Goal: Information Seeking & Learning: Learn about a topic

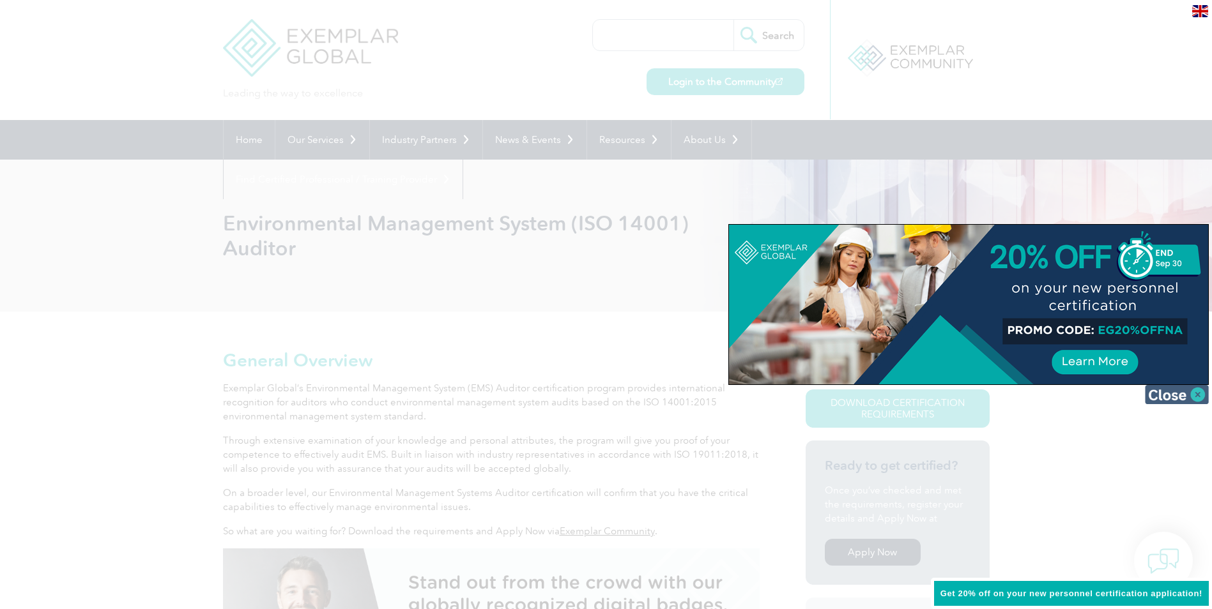
click at [1177, 390] on img at bounding box center [1177, 394] width 64 height 19
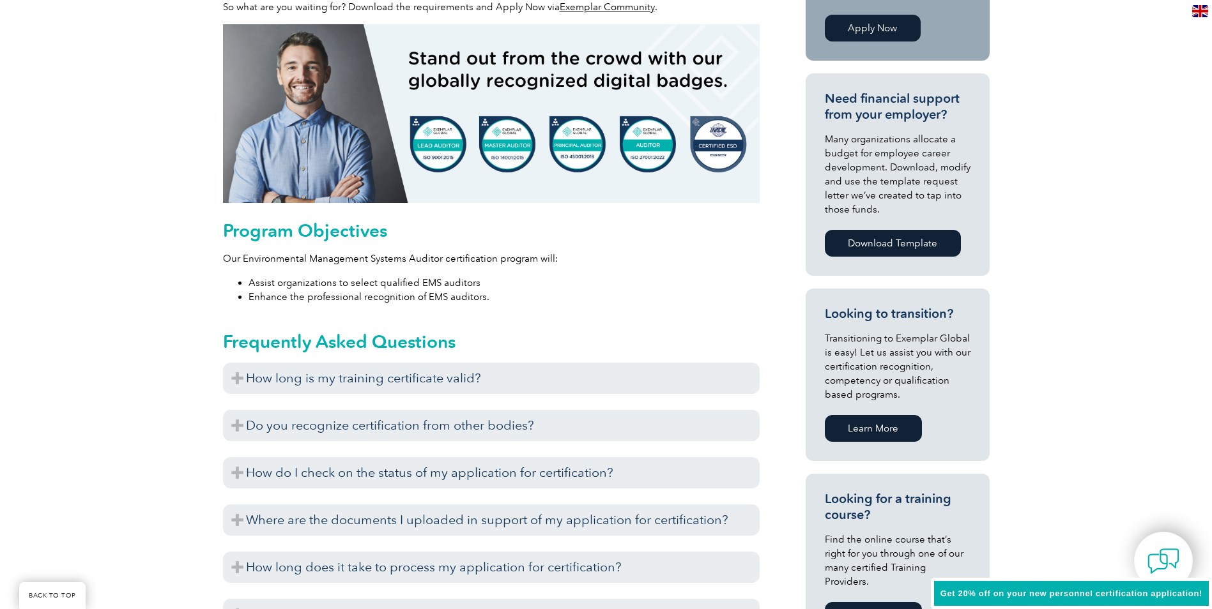
scroll to position [703, 0]
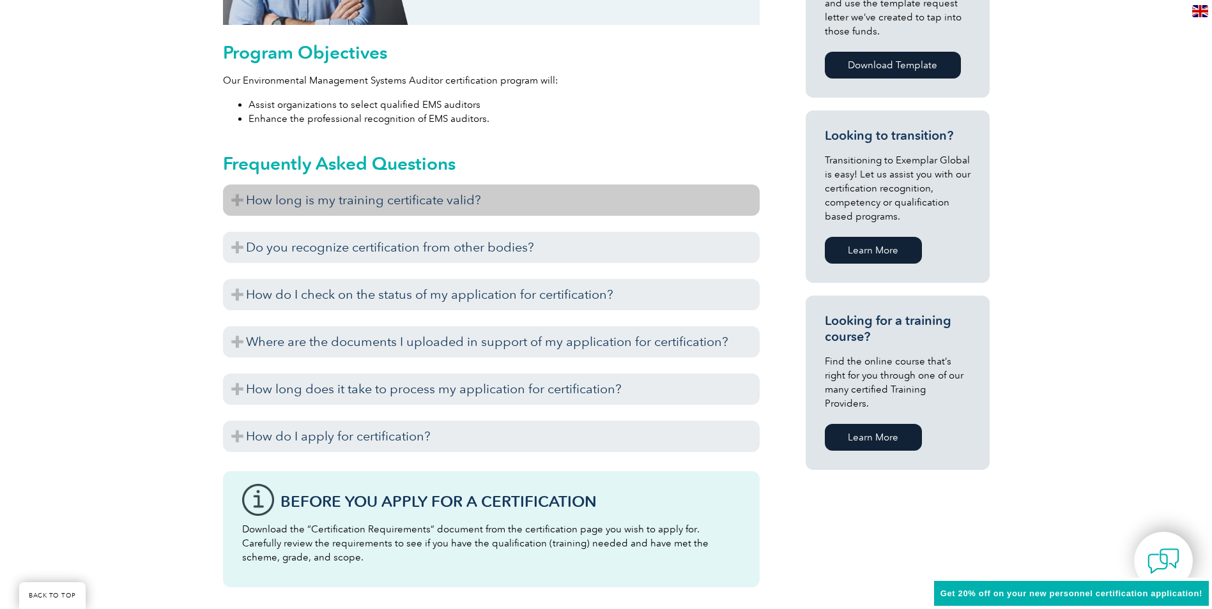
click at [233, 194] on h3 "How long is my training certificate valid?" at bounding box center [491, 200] width 537 height 31
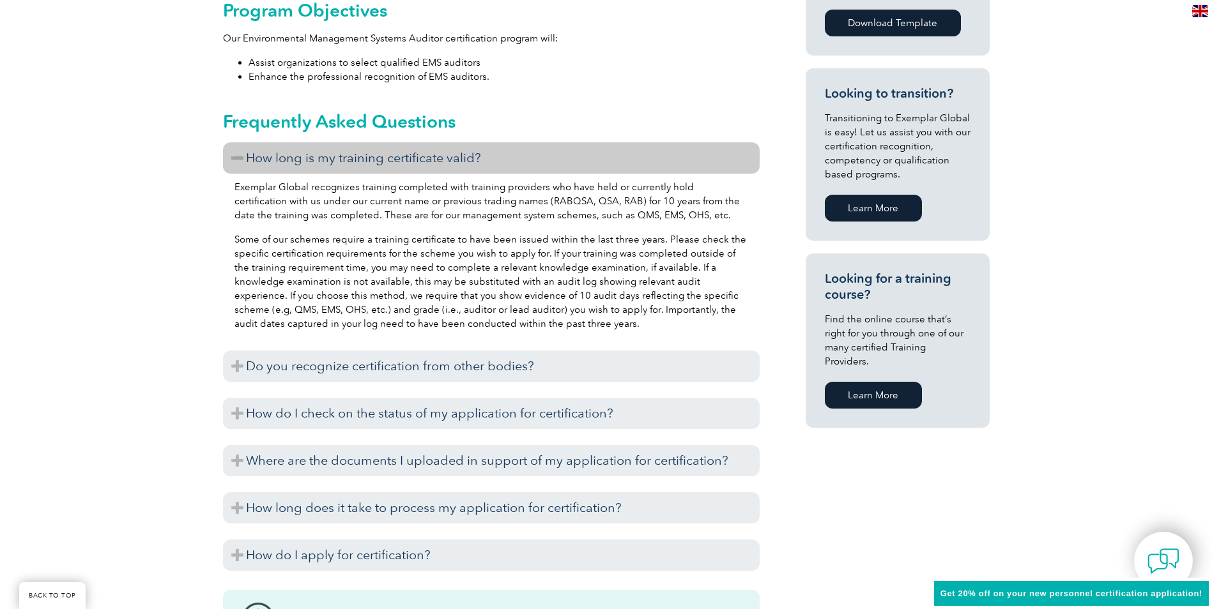
scroll to position [767, 0]
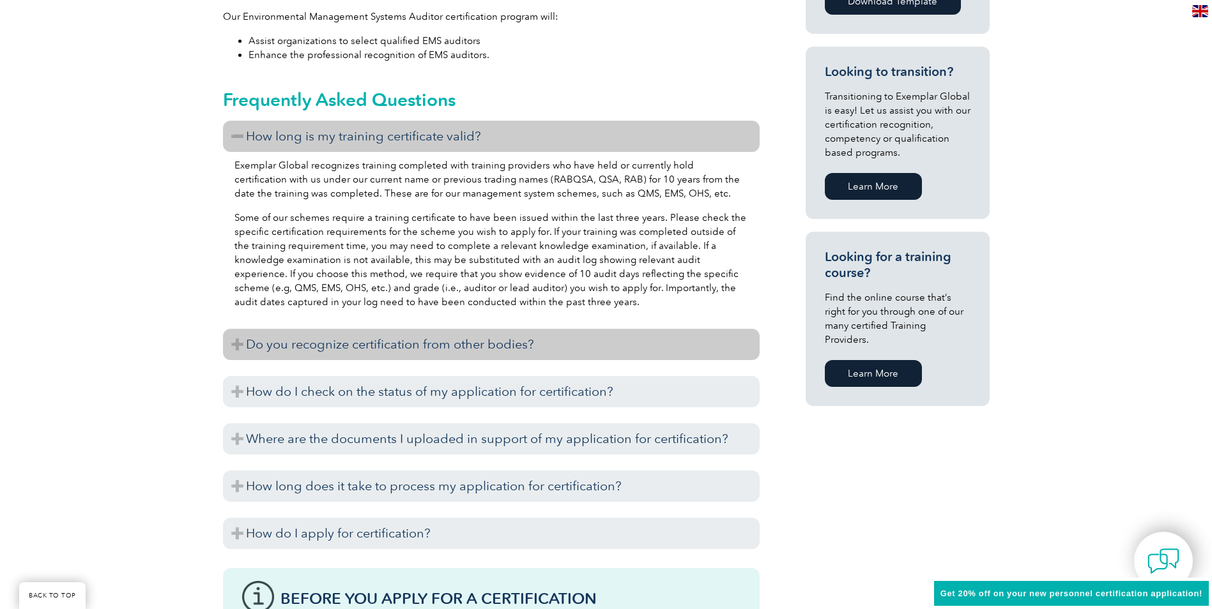
click at [239, 336] on h3 "Do you recognize certification from other bodies?" at bounding box center [491, 344] width 537 height 31
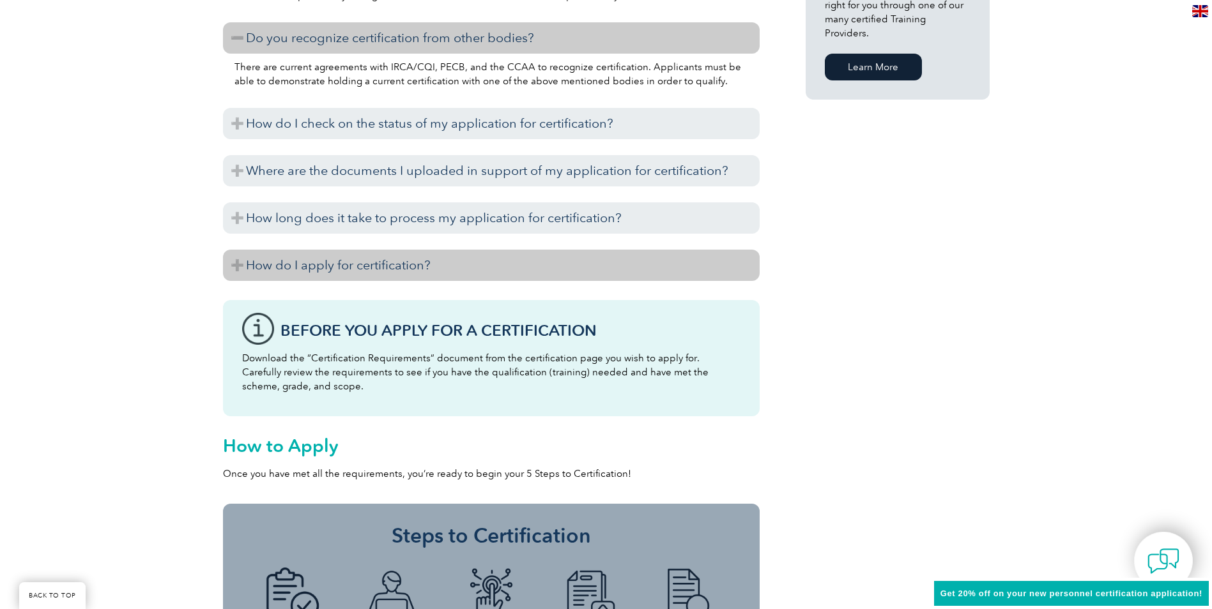
scroll to position [1086, 0]
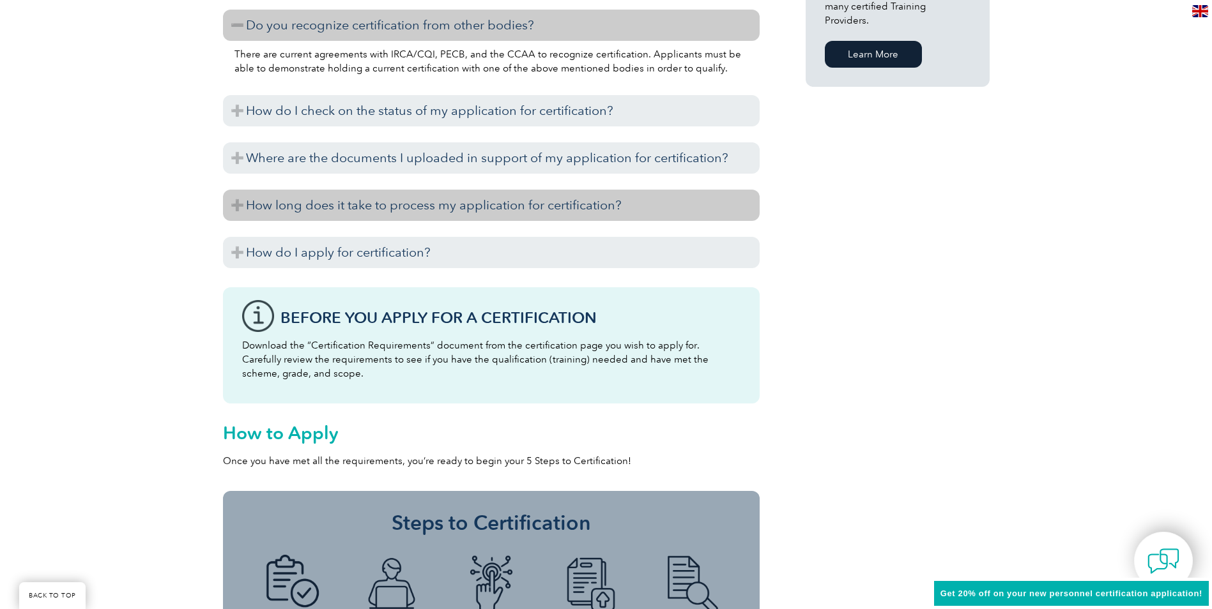
click at [278, 208] on h3 "How long does it take to process my application for certification?" at bounding box center [491, 205] width 537 height 31
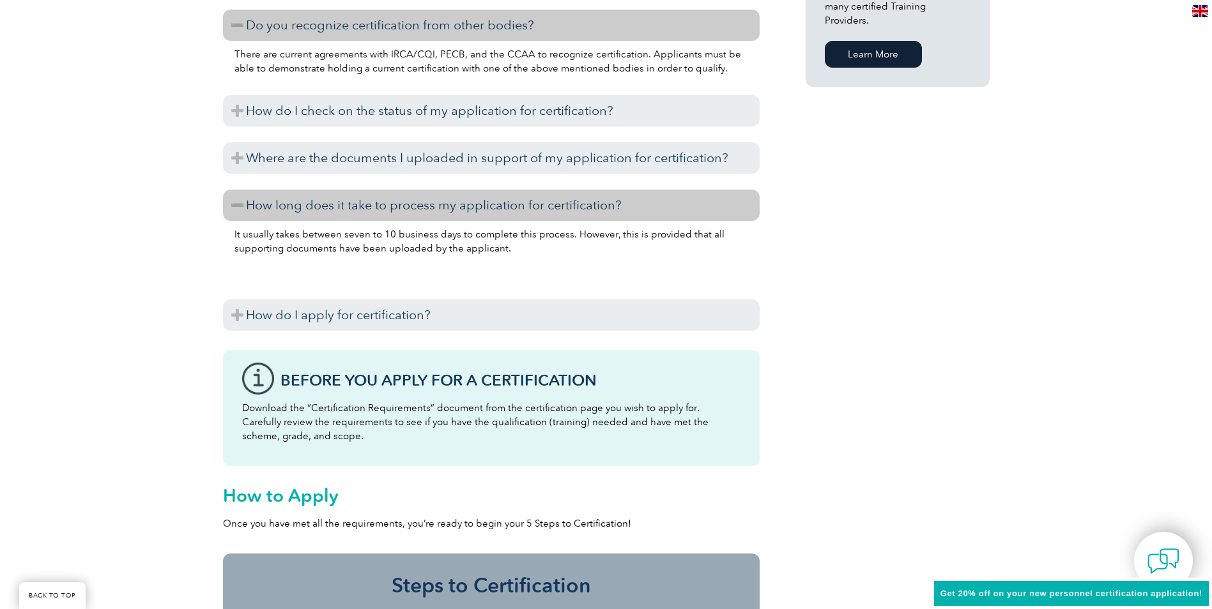
drag, startPoint x: 252, startPoint y: 309, endPoint x: 241, endPoint y: 297, distance: 16.3
click at [254, 309] on h3 "How do I apply for certification?" at bounding box center [491, 315] width 537 height 31
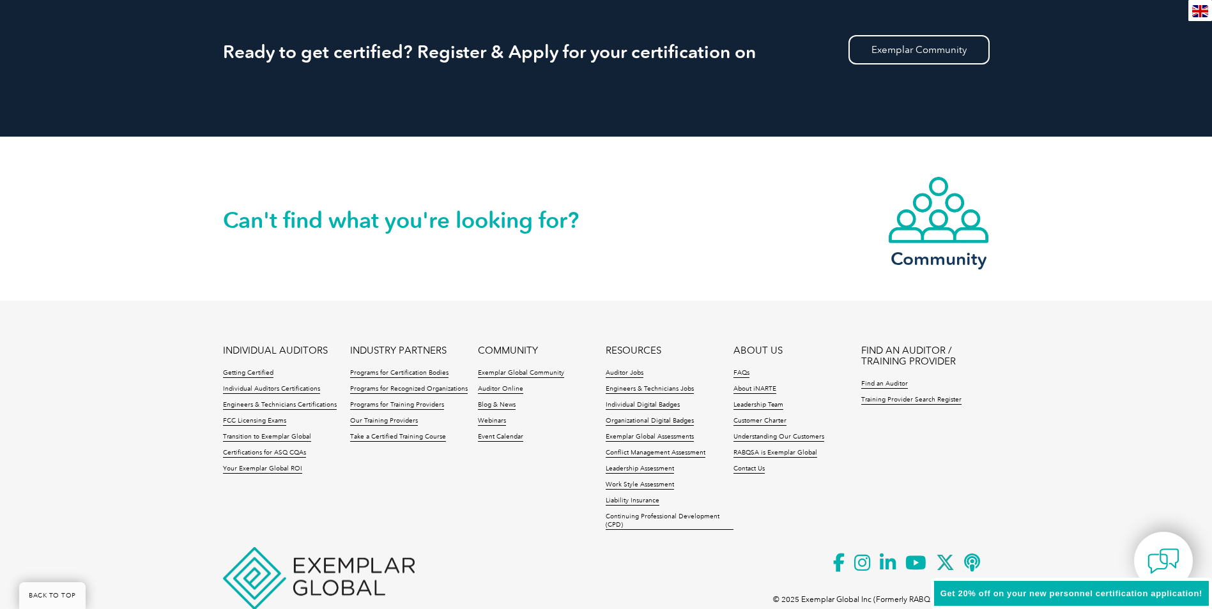
scroll to position [2555, 0]
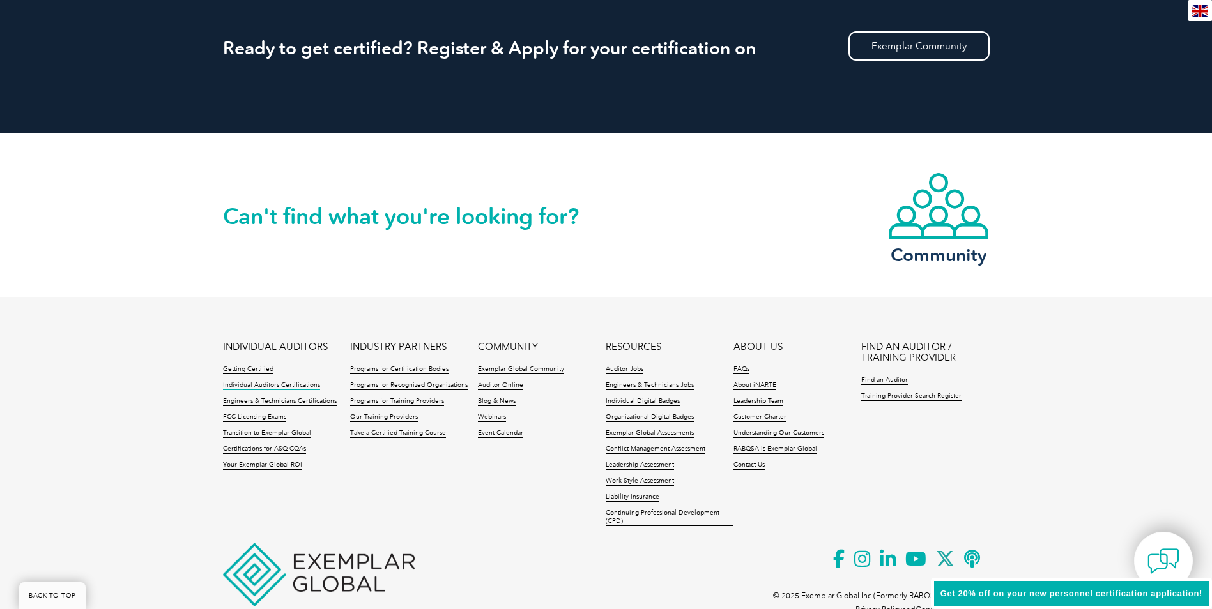
click at [291, 385] on link "Individual Auditors Certifications" at bounding box center [271, 385] width 97 height 9
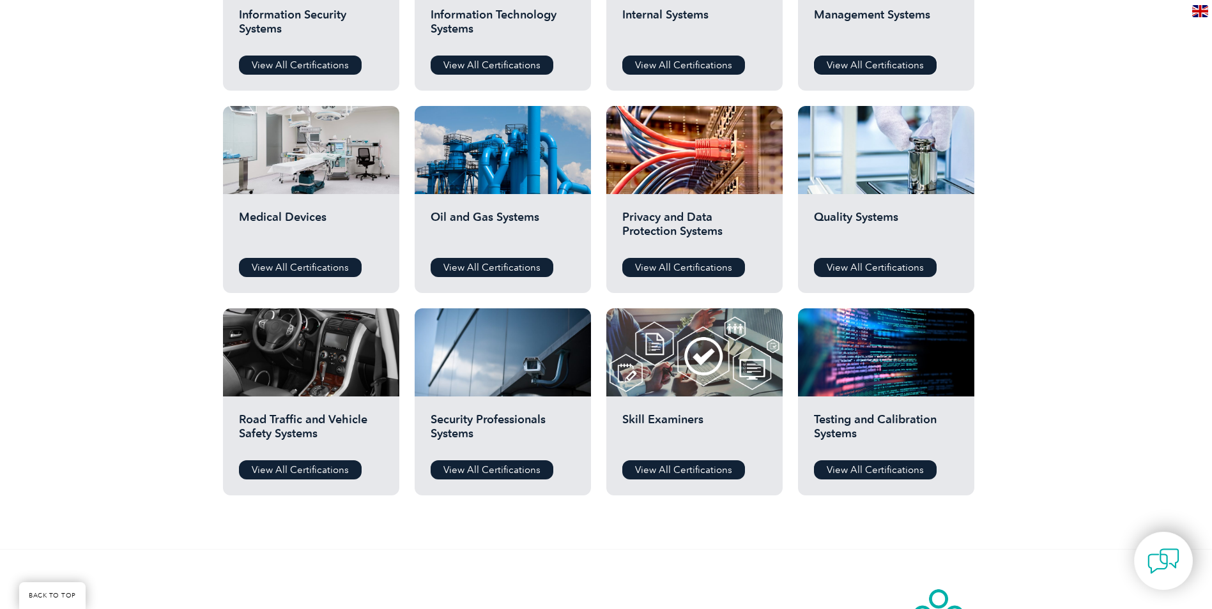
scroll to position [1086, 0]
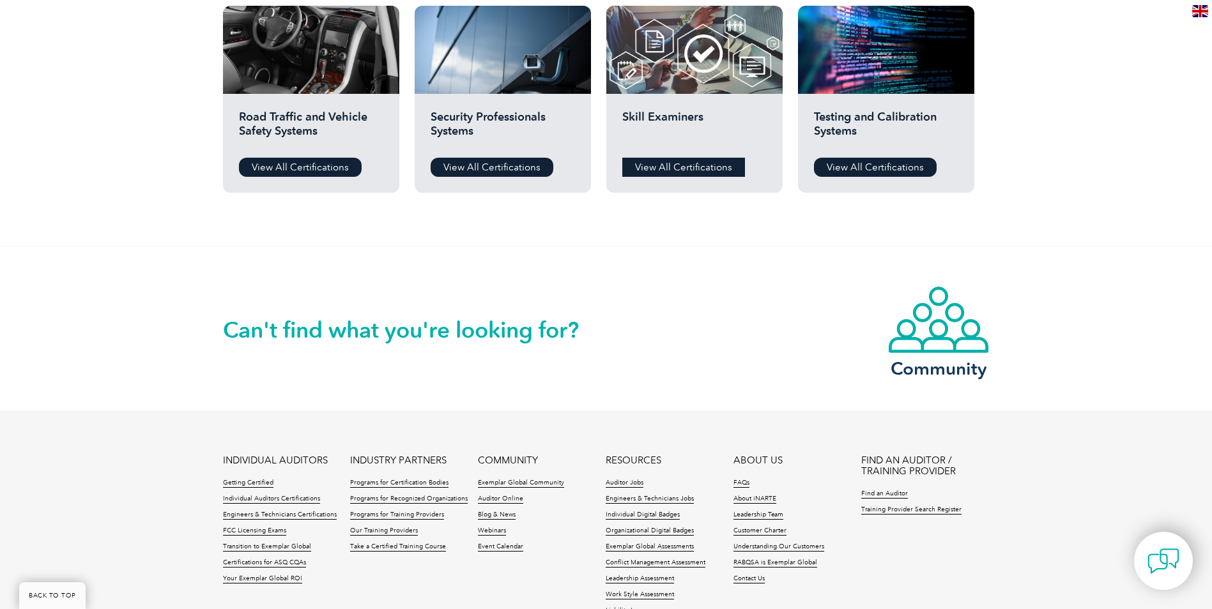
click at [663, 165] on link "View All Certifications" at bounding box center [683, 167] width 123 height 19
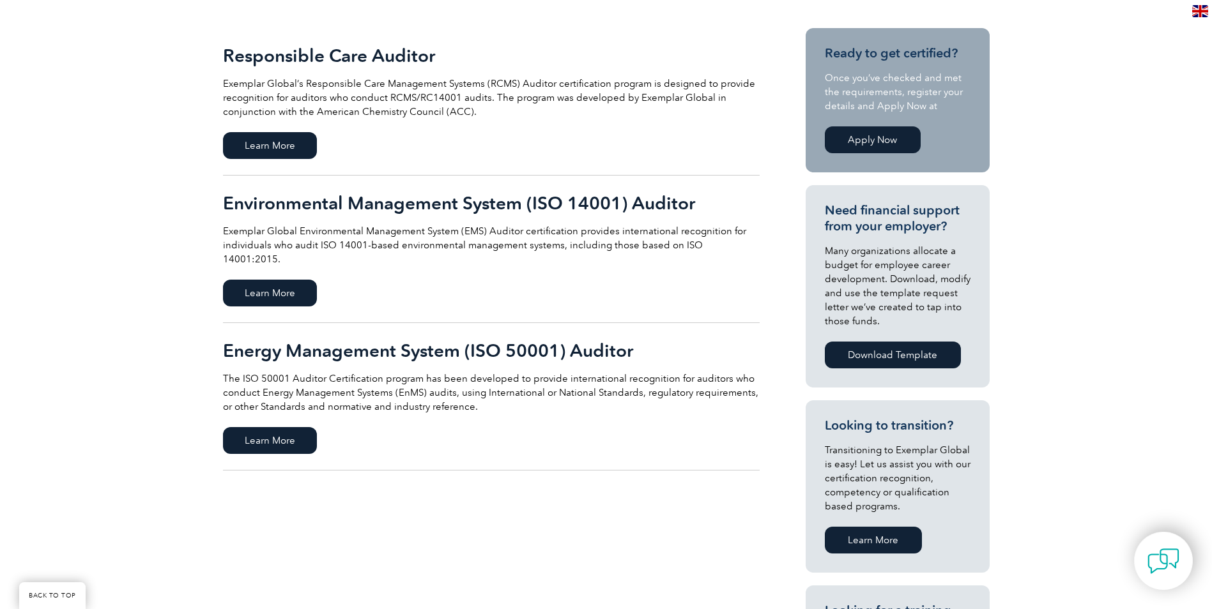
scroll to position [319, 0]
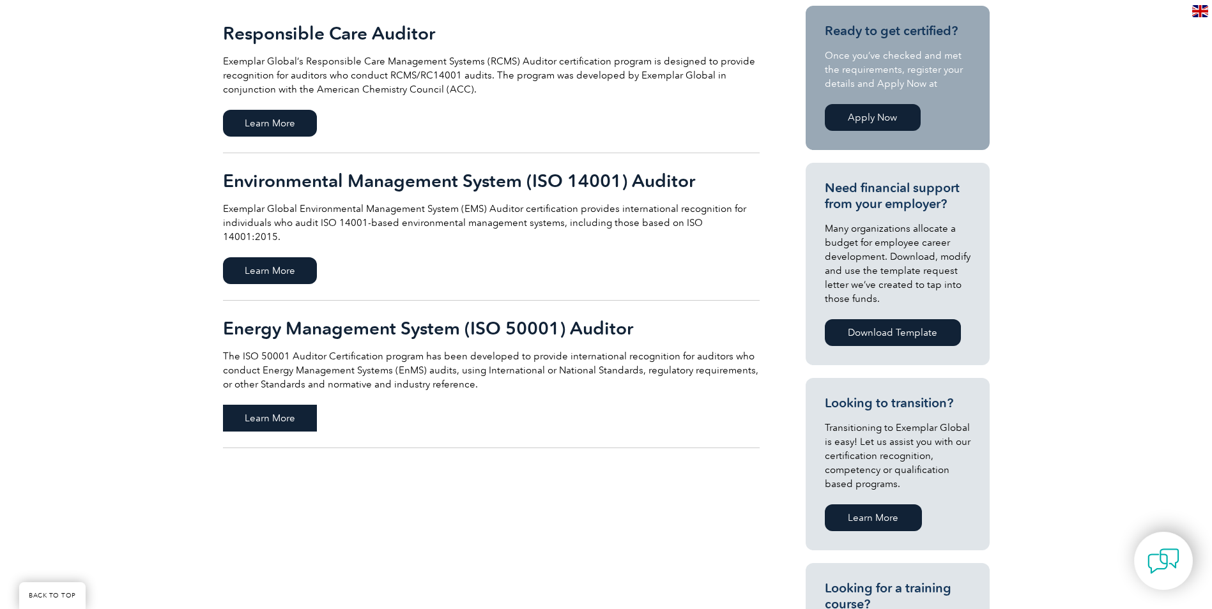
click at [273, 412] on span "Learn More" at bounding box center [270, 418] width 94 height 27
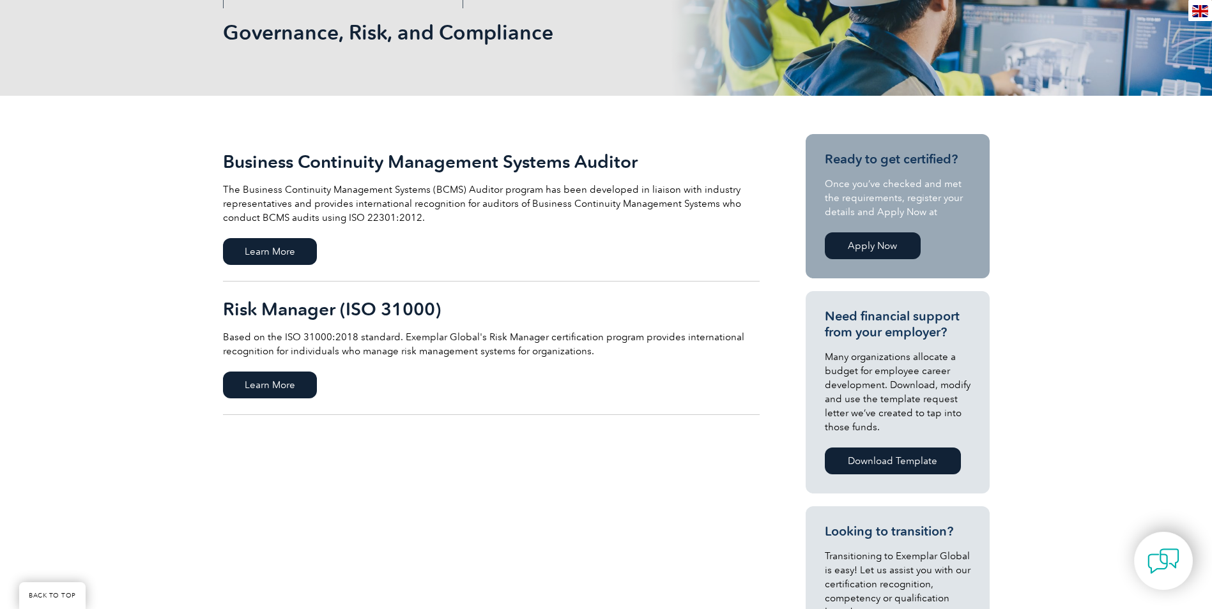
scroll to position [192, 0]
click at [252, 365] on link "Risk Manager (ISO 31000) Based on the ISO 31000:2018 standard. Exemplar Global'…" at bounding box center [491, 348] width 537 height 134
click at [256, 381] on span "Learn More" at bounding box center [270, 384] width 94 height 27
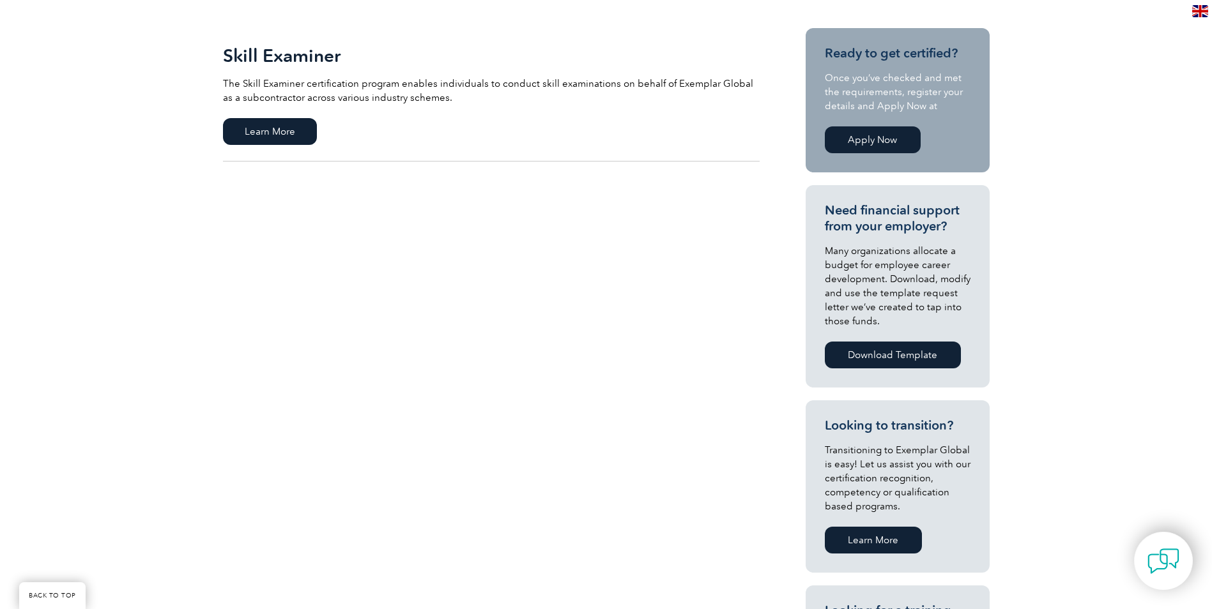
scroll to position [192, 0]
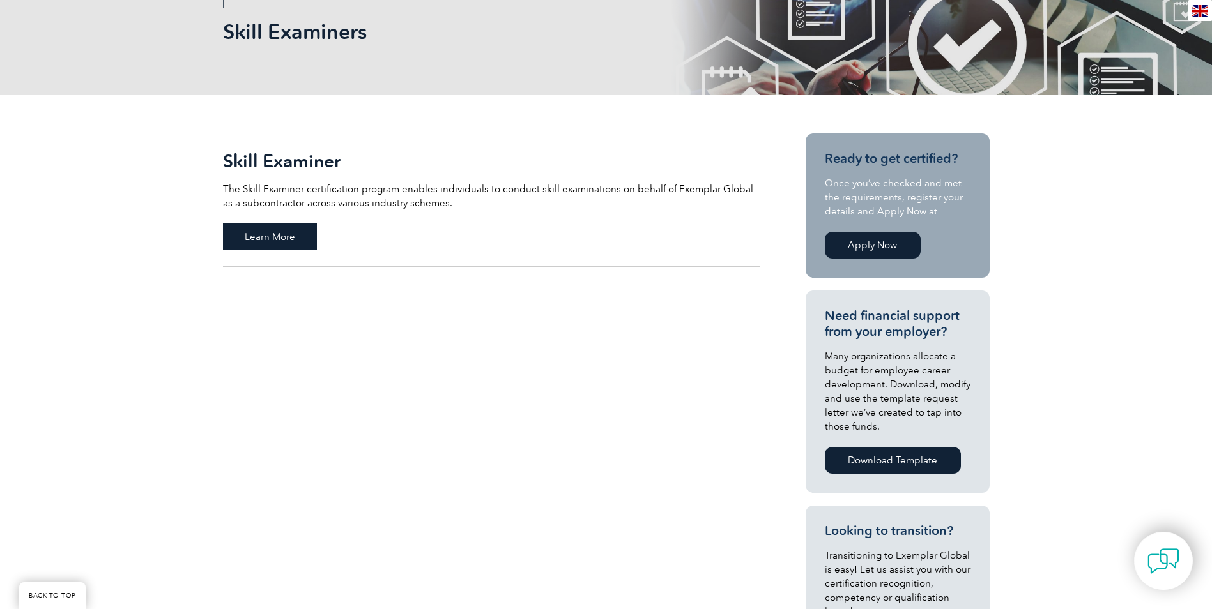
click at [266, 238] on span "Learn More" at bounding box center [270, 237] width 94 height 27
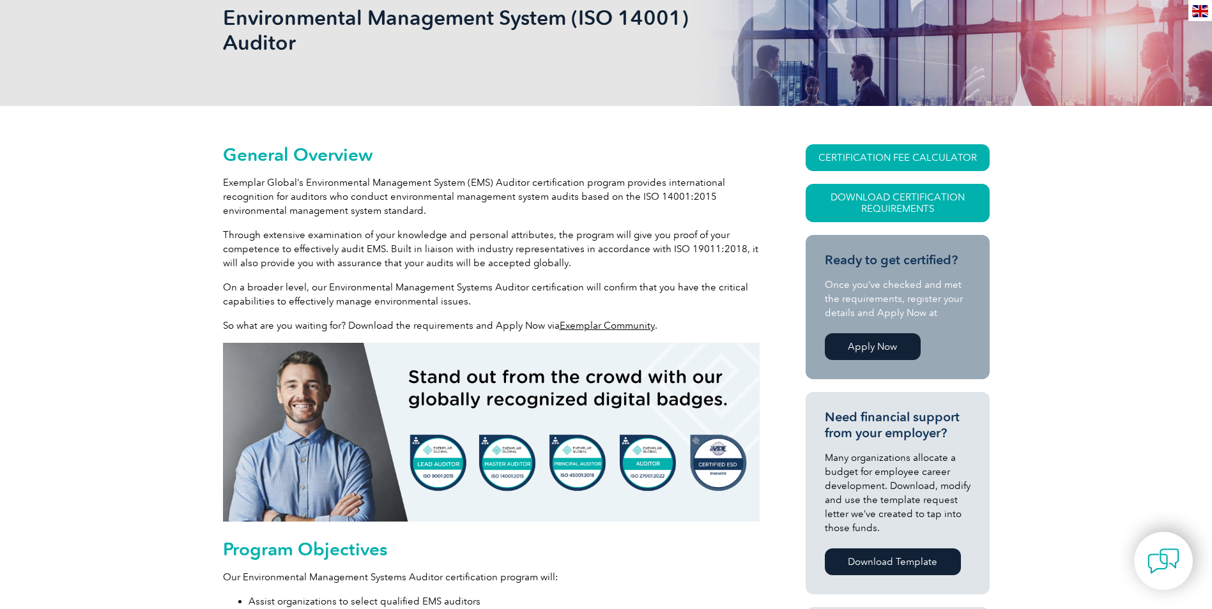
scroll to position [447, 0]
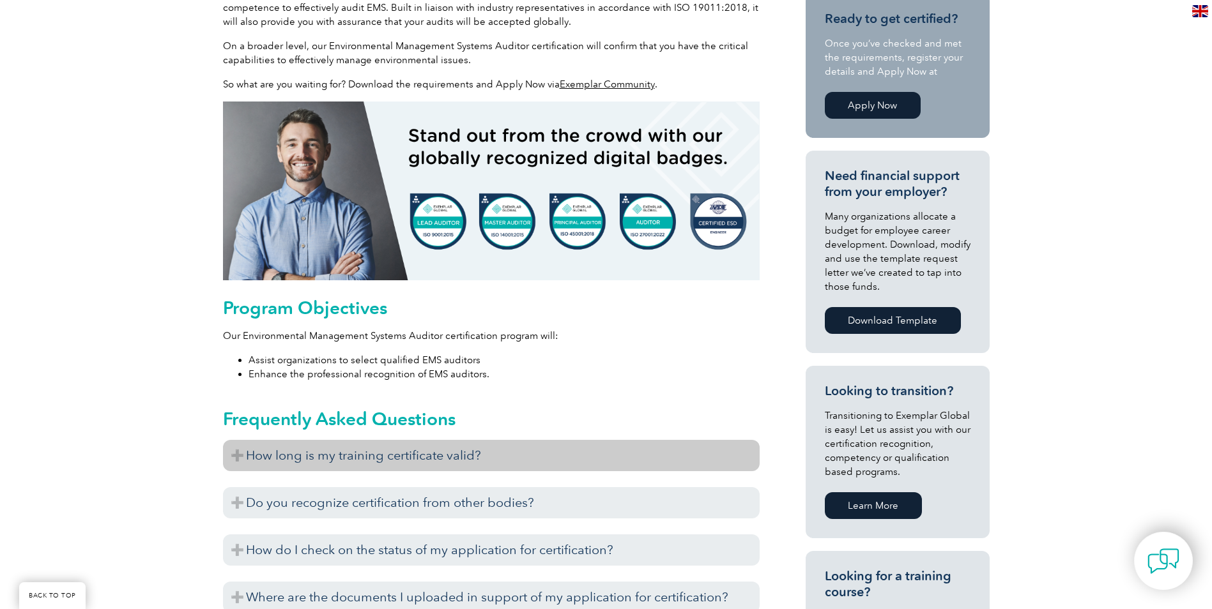
click at [243, 447] on h3 "How long is my training certificate valid?" at bounding box center [491, 455] width 537 height 31
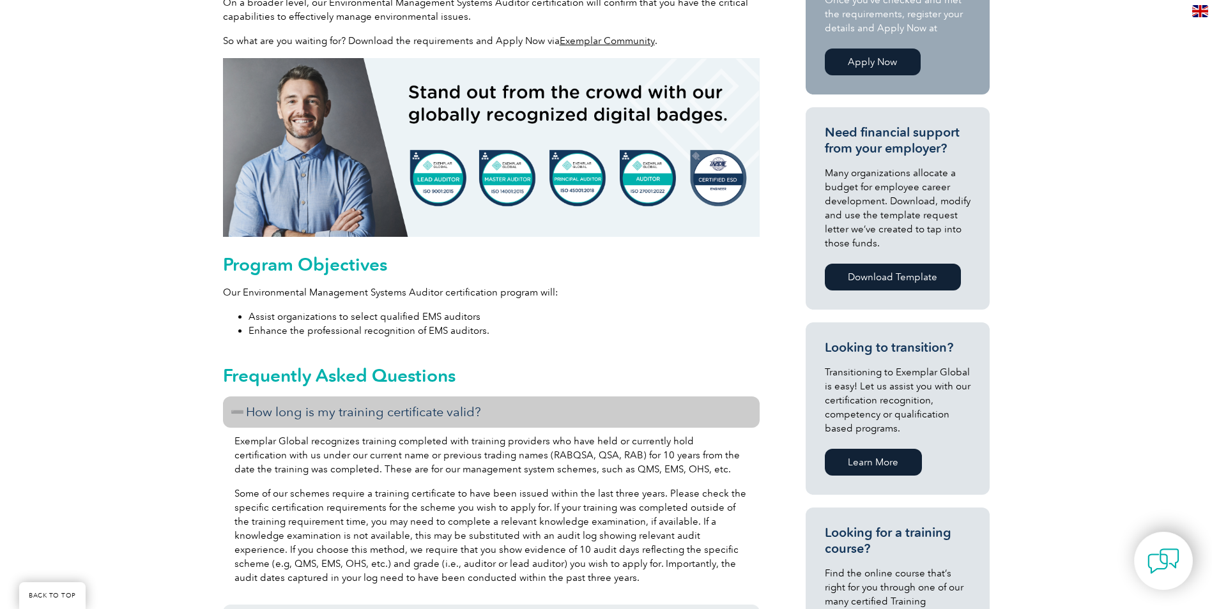
scroll to position [511, 0]
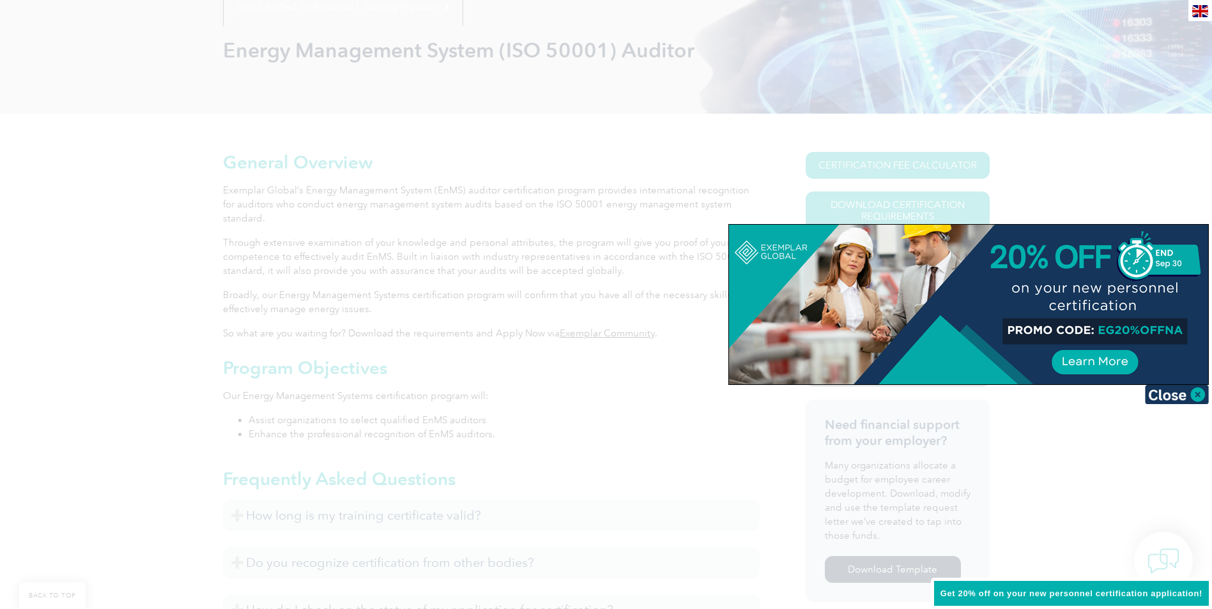
scroll to position [192, 0]
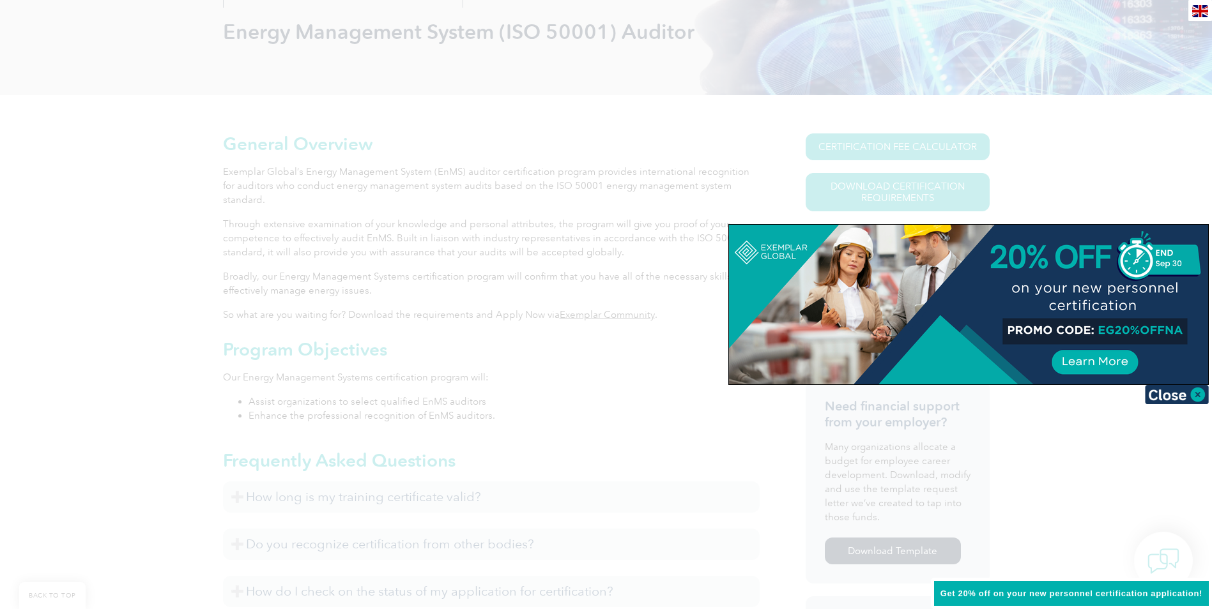
click at [1191, 391] on img at bounding box center [1177, 394] width 64 height 19
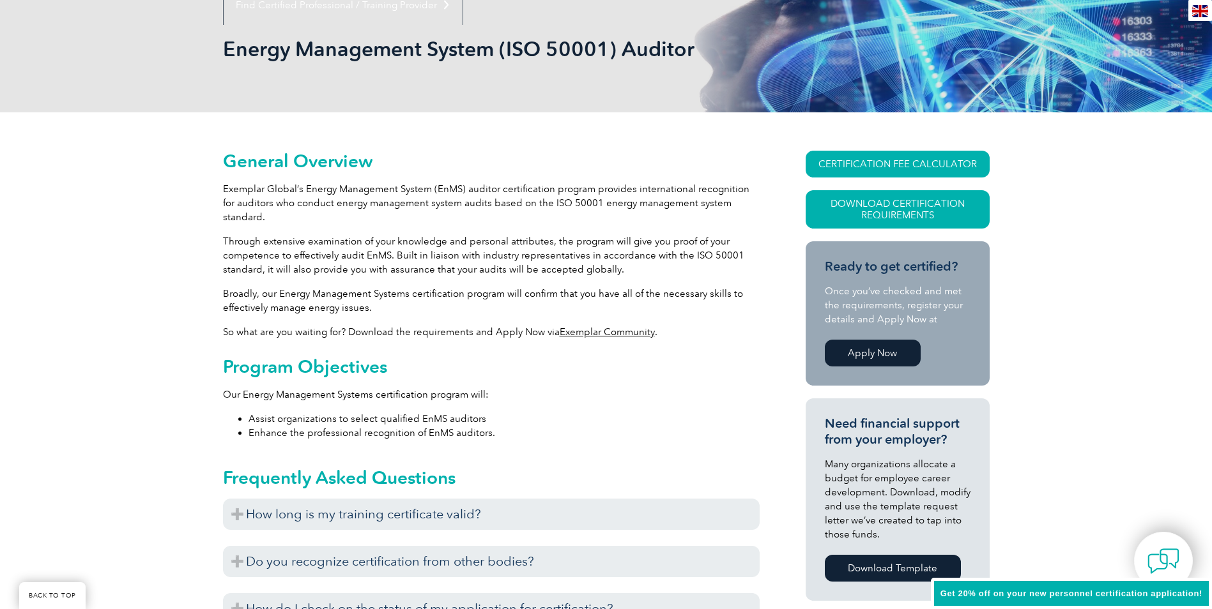
scroll to position [149, 0]
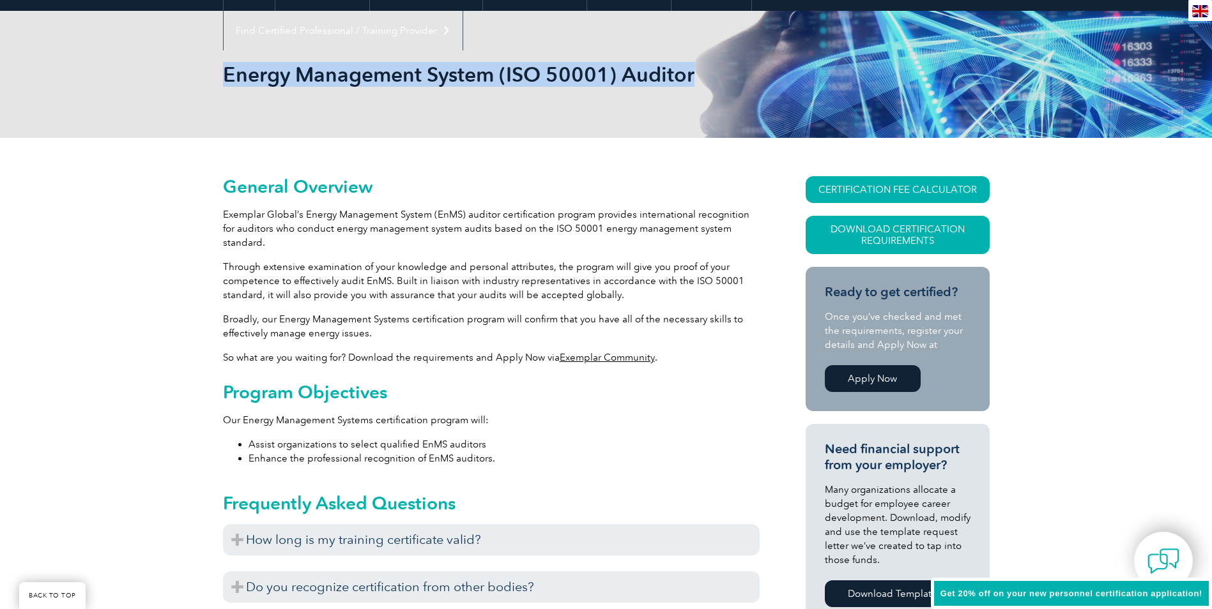
drag, startPoint x: 227, startPoint y: 72, endPoint x: 693, endPoint y: 109, distance: 466.5
click at [693, 109] on div "Energy Management System (ISO 50001) Auditor" at bounding box center [606, 74] width 767 height 127
copy h1 "Energy Management System (ISO 50001) Auditor"
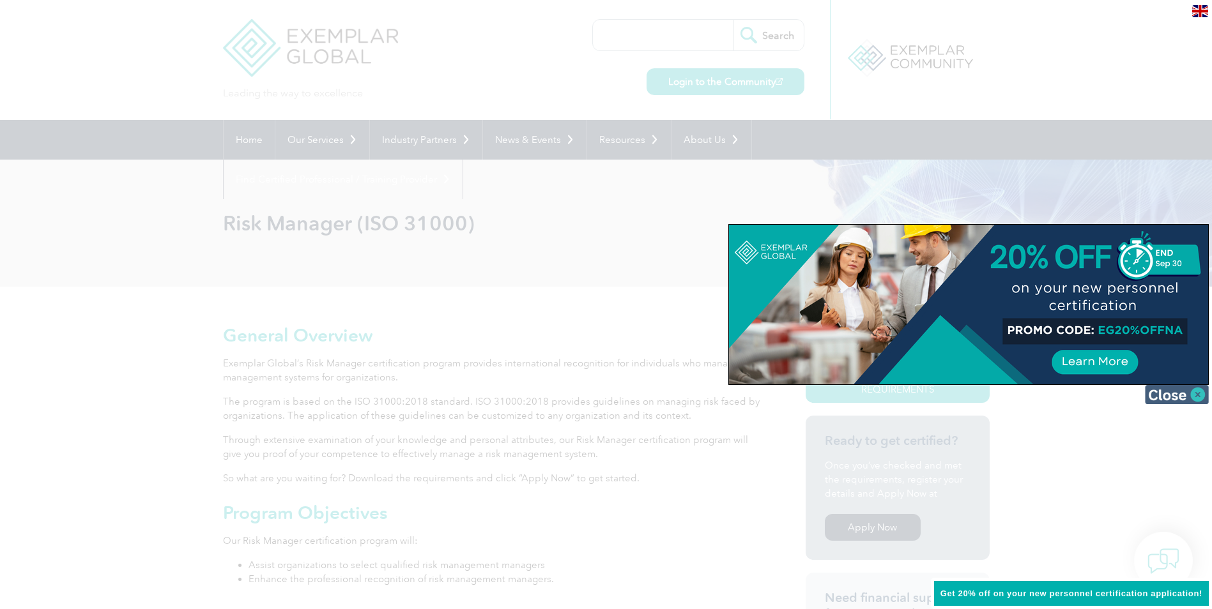
click at [1163, 395] on img at bounding box center [1177, 394] width 64 height 19
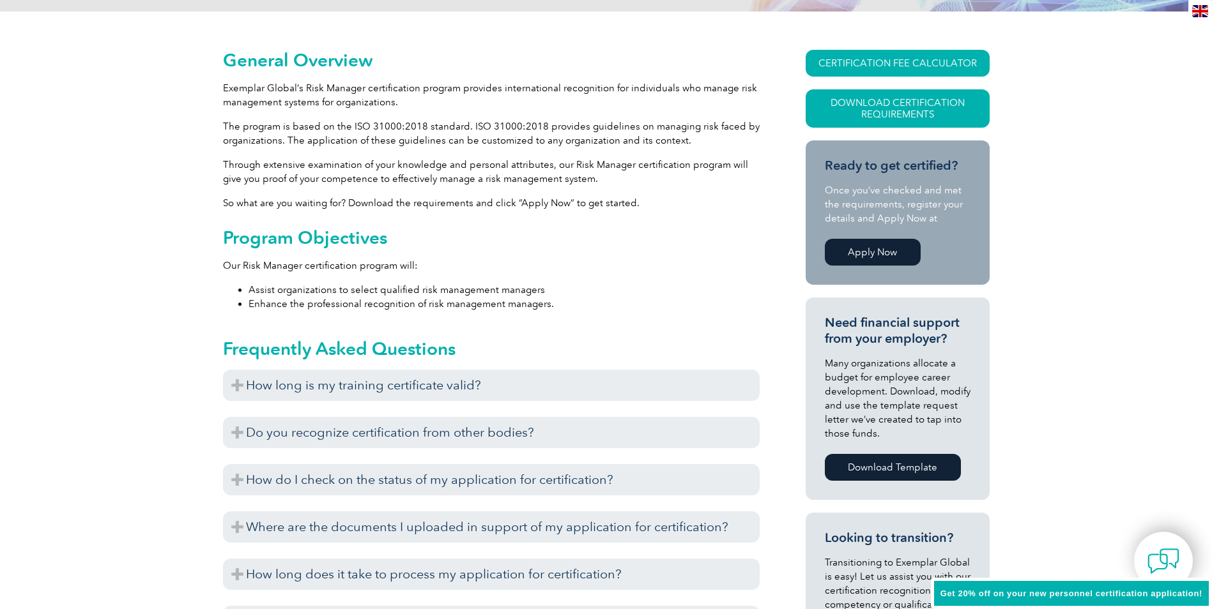
scroll to position [383, 0]
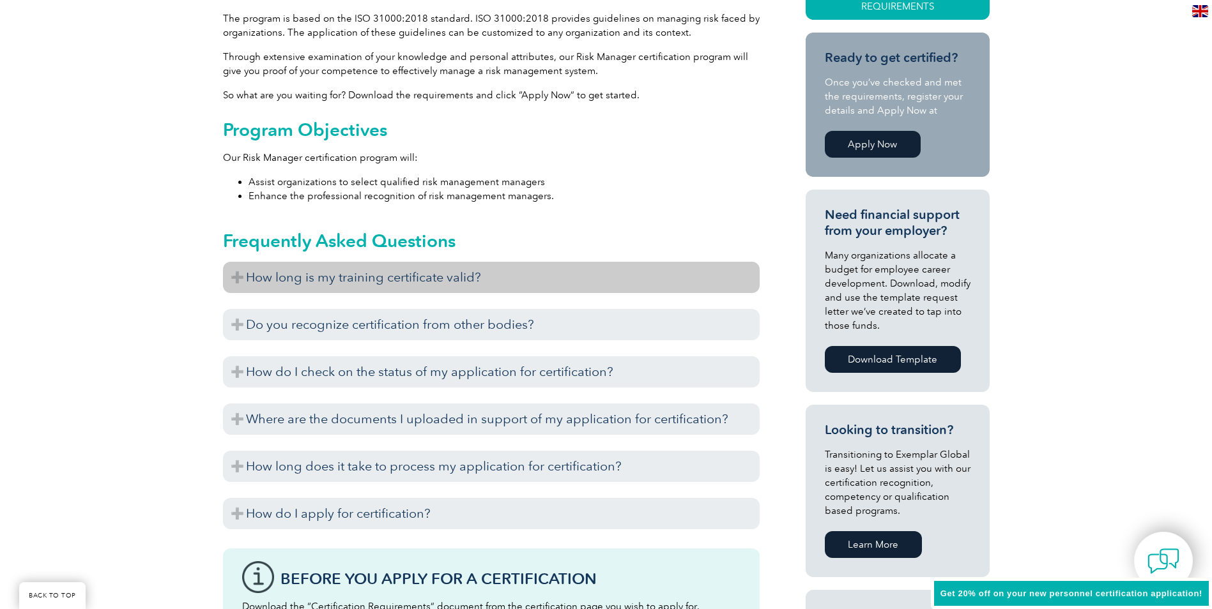
click at [277, 287] on h3 "How long is my training certificate valid?" at bounding box center [491, 277] width 537 height 31
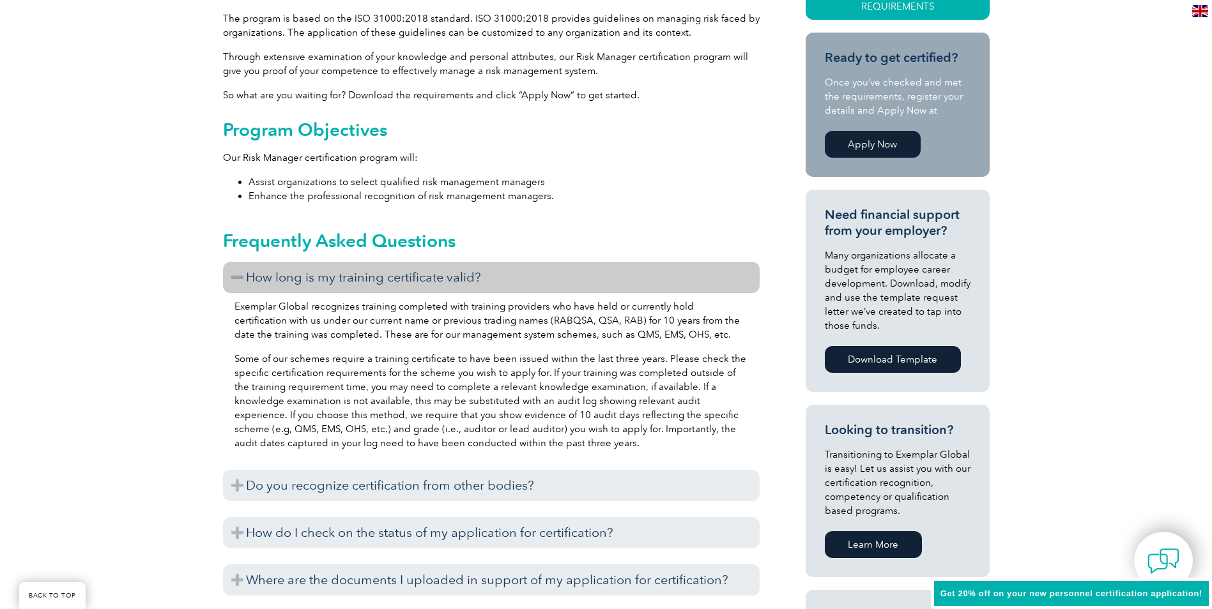
click at [277, 287] on h3 "How long is my training certificate valid?" at bounding box center [491, 277] width 537 height 31
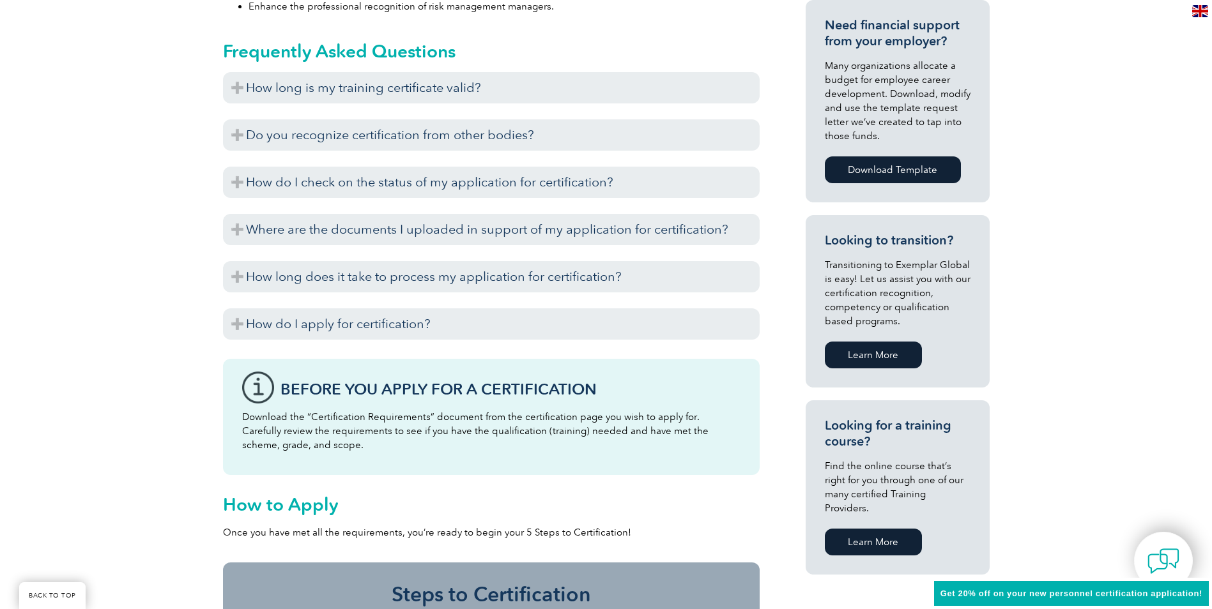
scroll to position [830, 0]
